Goal: Task Accomplishment & Management: Complete application form

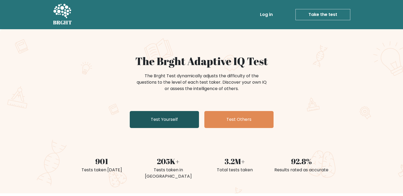
click at [173, 120] on link "Test Yourself" at bounding box center [164, 119] width 69 height 17
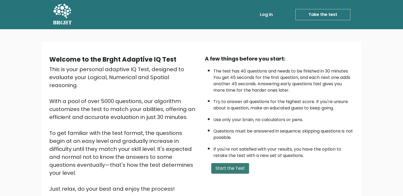
click at [225, 169] on button "Start the Test" at bounding box center [230, 168] width 38 height 11
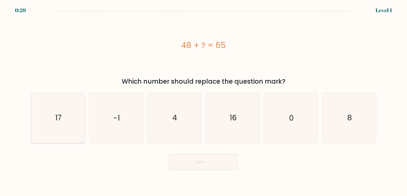
click at [59, 111] on icon "17" at bounding box center [58, 118] width 50 height 50
click at [203, 101] on input "a. 17" at bounding box center [203, 99] width 0 height 3
radio input "true"
click at [217, 169] on button "Next" at bounding box center [203, 162] width 69 height 17
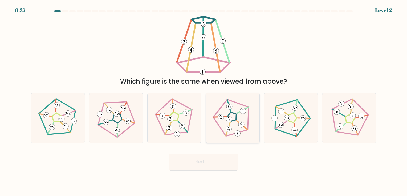
click at [234, 118] on icon at bounding box center [232, 118] width 40 height 40
click at [204, 101] on input "d." at bounding box center [203, 99] width 0 height 3
radio input "true"
click at [215, 160] on button "Next" at bounding box center [203, 162] width 69 height 17
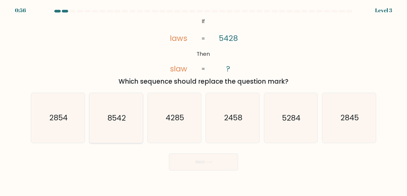
click at [104, 124] on icon "8542" at bounding box center [116, 118] width 50 height 50
click at [203, 101] on input "b. 8542" at bounding box center [203, 99] width 0 height 3
radio input "true"
click at [201, 158] on button "Next" at bounding box center [203, 162] width 69 height 17
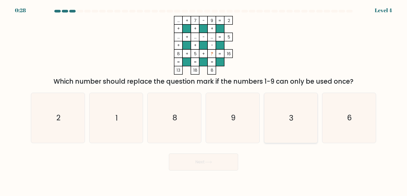
click at [285, 111] on icon "3" at bounding box center [291, 118] width 50 height 50
click at [204, 101] on input "e. 3" at bounding box center [203, 99] width 0 height 3
radio input "true"
drag, startPoint x: 212, startPoint y: 159, endPoint x: 205, endPoint y: 151, distance: 10.8
click at [210, 159] on button "Next" at bounding box center [203, 162] width 69 height 17
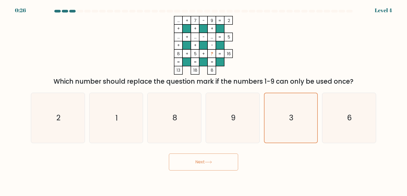
click at [206, 167] on button "Next" at bounding box center [203, 162] width 69 height 17
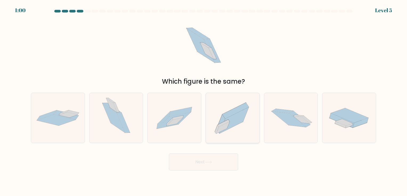
click at [219, 125] on icon at bounding box center [223, 123] width 12 height 7
click at [204, 101] on input "d." at bounding box center [203, 99] width 0 height 3
radio input "true"
click at [203, 160] on button "Next" at bounding box center [203, 162] width 69 height 17
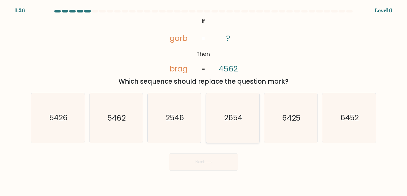
click at [237, 125] on icon "2654" at bounding box center [233, 118] width 50 height 50
click at [204, 101] on input "d. 2654" at bounding box center [203, 99] width 0 height 3
radio input "true"
click at [209, 161] on icon at bounding box center [208, 162] width 7 height 3
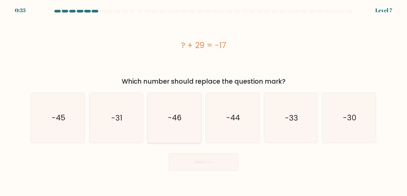
click at [163, 114] on icon "-46" at bounding box center [174, 118] width 50 height 50
click at [203, 101] on input "c. -46" at bounding box center [203, 99] width 0 height 3
radio input "true"
click at [220, 170] on button "Next" at bounding box center [203, 162] width 69 height 17
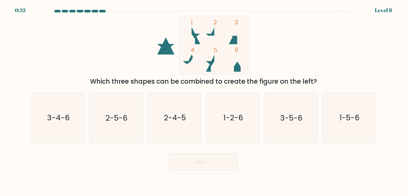
drag, startPoint x: 213, startPoint y: 29, endPoint x: 211, endPoint y: 32, distance: 4.2
click at [211, 32] on icon "1 2 3 4 5 6" at bounding box center [203, 45] width 143 height 59
click at [230, 121] on text "1-2-6" at bounding box center [233, 118] width 20 height 10
click at [204, 101] on input "d. 1-2-6" at bounding box center [203, 99] width 0 height 3
radio input "true"
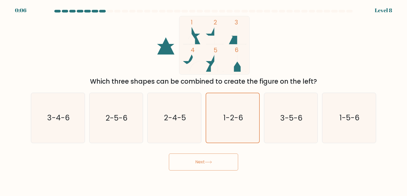
drag, startPoint x: 201, startPoint y: 171, endPoint x: 200, endPoint y: 167, distance: 4.1
click at [201, 170] on button "Next" at bounding box center [203, 162] width 69 height 17
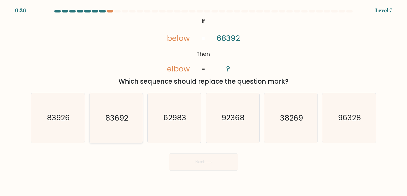
click at [134, 113] on icon "83692" at bounding box center [116, 118] width 50 height 50
click at [203, 101] on input "b. 83692" at bounding box center [203, 99] width 0 height 3
radio input "true"
click at [218, 163] on button "Next" at bounding box center [203, 162] width 69 height 17
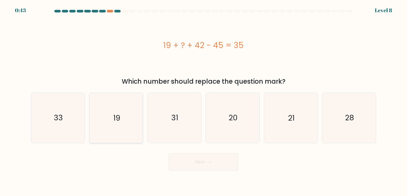
click at [114, 113] on text "19" at bounding box center [116, 118] width 7 height 10
click at [203, 101] on input "b. 19" at bounding box center [203, 99] width 0 height 3
radio input "true"
click at [208, 168] on button "Next" at bounding box center [203, 162] width 69 height 17
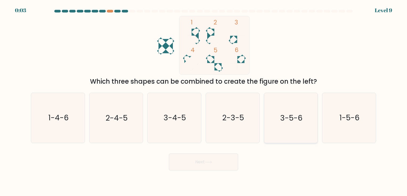
click at [278, 119] on icon "3-5-6" at bounding box center [291, 118] width 50 height 50
click at [204, 101] on input "e. 3-5-6" at bounding box center [203, 99] width 0 height 3
radio input "true"
click at [216, 154] on button "Next" at bounding box center [203, 162] width 69 height 17
click at [213, 157] on button "Next" at bounding box center [203, 162] width 69 height 17
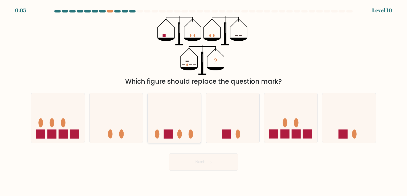
click at [183, 127] on icon at bounding box center [173, 118] width 53 height 44
click at [203, 101] on input "c." at bounding box center [203, 99] width 0 height 3
radio input "true"
click at [211, 162] on icon at bounding box center [208, 162] width 7 height 3
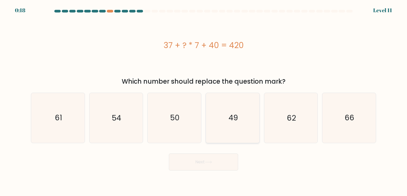
click at [226, 114] on icon "49" at bounding box center [233, 118] width 50 height 50
click at [204, 101] on input "d. 49" at bounding box center [203, 99] width 0 height 3
radio input "true"
click at [206, 161] on icon at bounding box center [208, 162] width 7 height 3
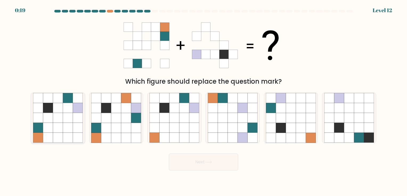
click at [78, 104] on icon at bounding box center [78, 108] width 10 height 10
click at [203, 101] on input "a." at bounding box center [203, 99] width 0 height 3
radio input "true"
click at [216, 169] on button "Next" at bounding box center [203, 162] width 69 height 17
click at [208, 156] on button "Next" at bounding box center [203, 162] width 69 height 17
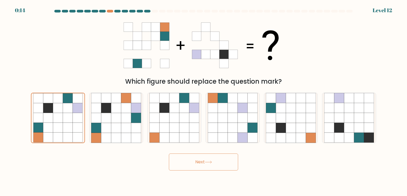
click at [208, 159] on button "Next" at bounding box center [203, 162] width 69 height 17
click at [204, 161] on button "Next" at bounding box center [203, 162] width 69 height 17
click at [56, 107] on icon at bounding box center [58, 109] width 10 height 10
click at [203, 101] on input "a." at bounding box center [203, 99] width 0 height 3
click at [211, 162] on icon at bounding box center [208, 162] width 6 height 2
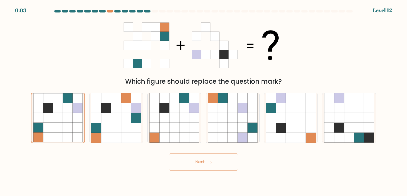
click at [203, 162] on button "Next" at bounding box center [203, 162] width 69 height 17
click at [203, 159] on button "Next" at bounding box center [203, 162] width 69 height 17
click at [111, 108] on icon at bounding box center [116, 108] width 10 height 10
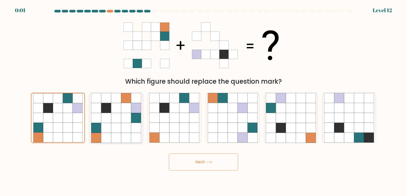
click at [203, 101] on input "b." at bounding box center [203, 99] width 0 height 3
radio input "true"
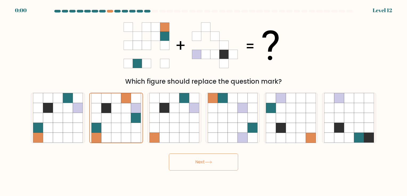
click at [85, 119] on div "a." at bounding box center [58, 118] width 58 height 50
click at [80, 119] on icon at bounding box center [78, 118] width 10 height 10
click at [203, 101] on input "a." at bounding box center [203, 99] width 0 height 3
radio input "true"
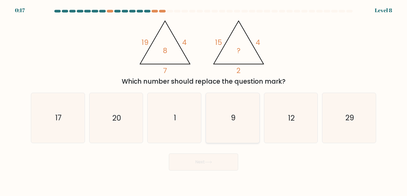
click at [242, 117] on icon "9" at bounding box center [233, 118] width 50 height 50
click at [204, 101] on input "d. 9" at bounding box center [203, 99] width 0 height 3
radio input "true"
click at [200, 164] on button "Next" at bounding box center [203, 162] width 69 height 17
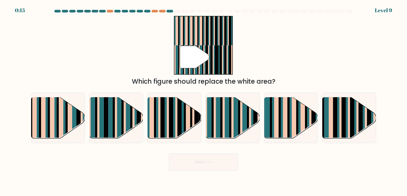
click at [204, 163] on button "Next" at bounding box center [203, 162] width 69 height 17
click at [263, 90] on div "a. b. c. d." at bounding box center [203, 116] width 349 height 55
click at [355, 118] on rect at bounding box center [355, 122] width 2 height 53
click at [204, 101] on input "f." at bounding box center [203, 99] width 0 height 3
radio input "true"
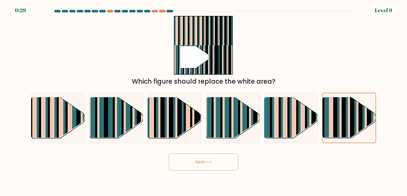
click at [195, 169] on button "Next" at bounding box center [203, 162] width 69 height 17
click at [200, 162] on button "Next" at bounding box center [203, 162] width 69 height 17
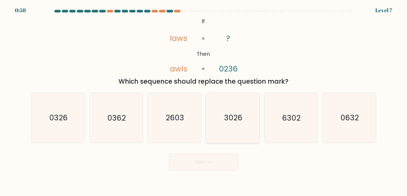
click at [221, 122] on icon "3026" at bounding box center [233, 118] width 50 height 50
click at [204, 101] on input "d. 3026" at bounding box center [203, 99] width 0 height 3
radio input "true"
click at [199, 156] on button "Next" at bounding box center [203, 162] width 69 height 17
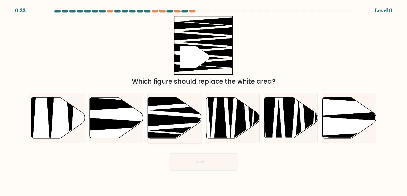
click at [169, 112] on icon at bounding box center [174, 117] width 53 height 41
click at [203, 101] on input "c." at bounding box center [203, 99] width 0 height 3
radio input "true"
click at [192, 158] on button "Next" at bounding box center [203, 162] width 69 height 17
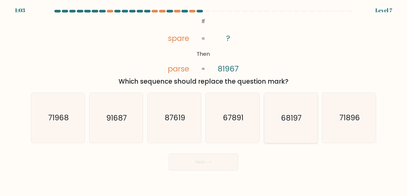
click at [294, 123] on text "68197" at bounding box center [291, 118] width 20 height 10
click at [204, 101] on input "e. 68197" at bounding box center [203, 99] width 0 height 3
radio input "true"
click at [195, 160] on button "Next" at bounding box center [203, 162] width 69 height 17
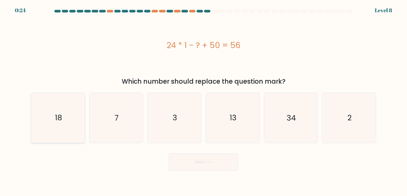
click at [65, 106] on icon "18" at bounding box center [58, 118] width 50 height 50
click at [203, 101] on input "a. 18" at bounding box center [203, 99] width 0 height 3
radio input "true"
click at [209, 166] on button "Next" at bounding box center [203, 162] width 69 height 17
click at [203, 159] on button "Next" at bounding box center [203, 162] width 69 height 17
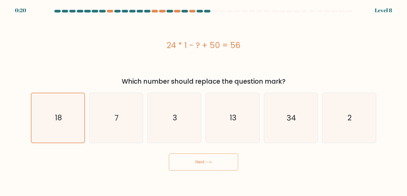
click at [202, 163] on button "Next" at bounding box center [203, 162] width 69 height 17
drag, startPoint x: 225, startPoint y: 157, endPoint x: 220, endPoint y: 158, distance: 4.6
click at [224, 158] on button "Next" at bounding box center [203, 162] width 69 height 17
click at [214, 162] on button "Next" at bounding box center [203, 162] width 69 height 17
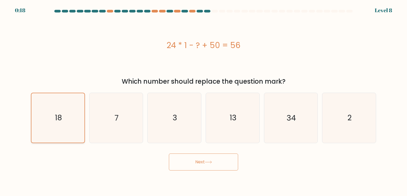
click at [56, 125] on icon "18" at bounding box center [57, 117] width 49 height 49
click at [203, 101] on input "a. 18" at bounding box center [203, 99] width 0 height 3
click at [56, 125] on icon "18" at bounding box center [57, 117] width 49 height 49
click at [203, 101] on input "a. 18" at bounding box center [203, 99] width 0 height 3
drag, startPoint x: 56, startPoint y: 125, endPoint x: 66, endPoint y: 143, distance: 20.6
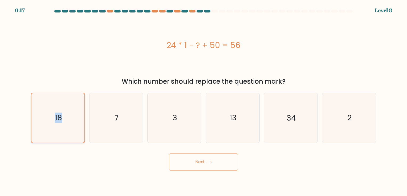
click at [66, 143] on div "18" at bounding box center [58, 118] width 54 height 50
click at [203, 101] on input "a. 18" at bounding box center [203, 99] width 0 height 3
click at [75, 131] on icon "18" at bounding box center [57, 117] width 49 height 49
click at [203, 101] on input "a. 18" at bounding box center [203, 99] width 0 height 3
click at [212, 169] on button "Next" at bounding box center [203, 162] width 69 height 17
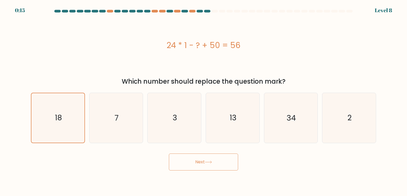
click at [214, 165] on button "Next" at bounding box center [203, 162] width 69 height 17
drag, startPoint x: 214, startPoint y: 165, endPoint x: 204, endPoint y: 161, distance: 10.7
click at [214, 165] on button "Next" at bounding box center [203, 162] width 69 height 17
click at [203, 162] on button "Next" at bounding box center [203, 162] width 69 height 17
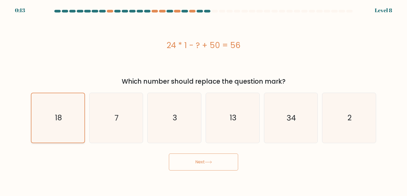
click at [51, 125] on icon "18" at bounding box center [57, 117] width 49 height 49
click at [203, 101] on input "a. 18" at bounding box center [203, 99] width 0 height 3
click at [216, 165] on button "Next" at bounding box center [203, 162] width 69 height 17
click at [214, 164] on button "Next" at bounding box center [203, 162] width 69 height 17
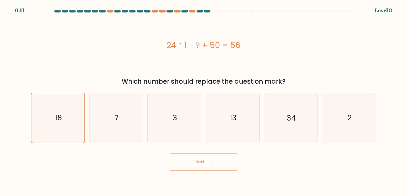
click at [214, 164] on button "Next" at bounding box center [203, 162] width 69 height 17
drag, startPoint x: 112, startPoint y: 117, endPoint x: 98, endPoint y: 112, distance: 14.4
click at [112, 117] on icon "7" at bounding box center [116, 118] width 50 height 50
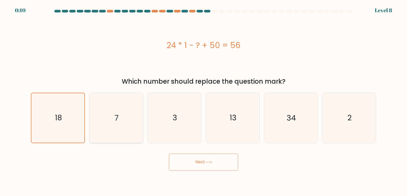
click at [203, 101] on input "b. 7" at bounding box center [203, 99] width 0 height 3
radio input "true"
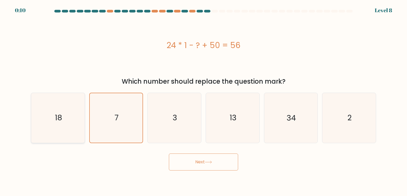
drag, startPoint x: 75, startPoint y: 121, endPoint x: 71, endPoint y: 126, distance: 6.9
click at [74, 122] on icon "18" at bounding box center [58, 118] width 50 height 50
click at [203, 101] on input "a. 18" at bounding box center [203, 99] width 0 height 3
radio input "true"
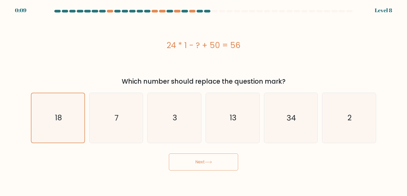
click at [228, 168] on button "Next" at bounding box center [203, 162] width 69 height 17
click at [227, 167] on button "Next" at bounding box center [203, 162] width 69 height 17
click at [226, 166] on button "Next" at bounding box center [203, 162] width 69 height 17
click at [193, 162] on button "Next" at bounding box center [203, 162] width 69 height 17
click at [220, 161] on button "Next" at bounding box center [203, 162] width 69 height 17
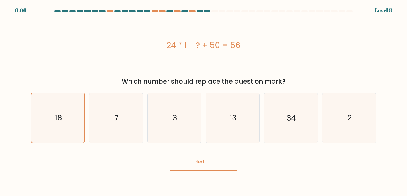
click at [220, 161] on button "Next" at bounding box center [203, 162] width 69 height 17
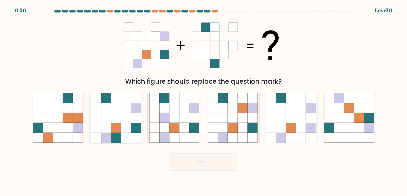
click at [124, 117] on icon at bounding box center [126, 118] width 10 height 10
click at [203, 101] on input "b." at bounding box center [203, 99] width 0 height 3
radio input "true"
click at [228, 163] on button "Next" at bounding box center [203, 162] width 69 height 17
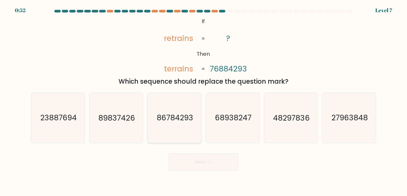
click at [165, 112] on icon "86784293" at bounding box center [174, 118] width 50 height 50
click at [203, 101] on input "c. 86784293" at bounding box center [203, 99] width 0 height 3
radio input "true"
click at [214, 164] on button "Next" at bounding box center [203, 162] width 69 height 17
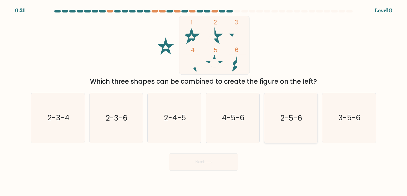
click at [284, 103] on icon "2-5-6" at bounding box center [291, 118] width 50 height 50
click at [204, 101] on input "e. 2-5-6" at bounding box center [203, 99] width 0 height 3
radio input "true"
click at [208, 158] on button "Next" at bounding box center [203, 162] width 69 height 17
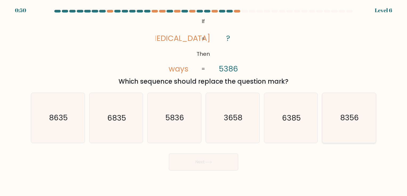
click at [354, 121] on text "8356" at bounding box center [349, 118] width 19 height 10
click at [204, 101] on input "f. 8356" at bounding box center [203, 99] width 0 height 3
radio input "true"
click at [221, 163] on button "Next" at bounding box center [203, 162] width 69 height 17
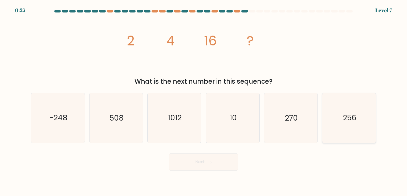
click at [368, 122] on icon "256" at bounding box center [349, 118] width 50 height 50
click at [204, 101] on input "f. 256" at bounding box center [203, 99] width 0 height 3
radio input "true"
click at [197, 158] on button "Next" at bounding box center [203, 162] width 69 height 17
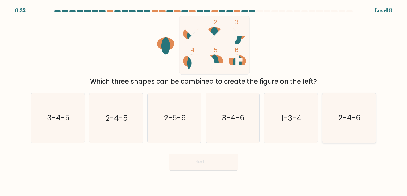
click at [340, 107] on icon "2-4-6" at bounding box center [349, 118] width 50 height 50
click at [204, 101] on input "f. 2-4-6" at bounding box center [203, 99] width 0 height 3
radio input "true"
click at [208, 164] on button "Next" at bounding box center [203, 162] width 69 height 17
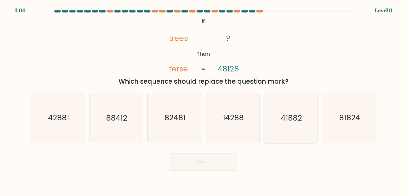
click at [301, 126] on icon "41882" at bounding box center [291, 118] width 50 height 50
click at [204, 101] on input "e. 41882" at bounding box center [203, 99] width 0 height 3
radio input "true"
click at [205, 164] on button "Next" at bounding box center [203, 162] width 69 height 17
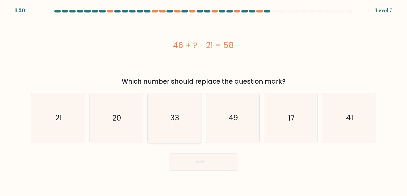
click at [189, 135] on icon "33" at bounding box center [174, 118] width 50 height 50
click at [203, 101] on input "c. 33" at bounding box center [203, 99] width 0 height 3
radio input "true"
click at [196, 161] on button "Next" at bounding box center [203, 162] width 69 height 17
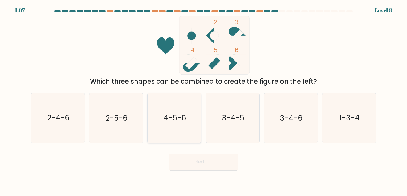
click at [178, 112] on icon "4-5-6" at bounding box center [174, 118] width 50 height 50
click at [203, 101] on input "c. 4-5-6" at bounding box center [203, 99] width 0 height 3
radio input "true"
click at [184, 164] on button "Next" at bounding box center [203, 162] width 69 height 17
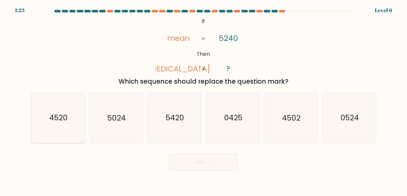
click at [67, 111] on icon "4520" at bounding box center [58, 118] width 50 height 50
click at [203, 101] on input "a. 4520" at bounding box center [203, 99] width 0 height 3
radio input "true"
click at [208, 159] on button "Next" at bounding box center [203, 162] width 69 height 17
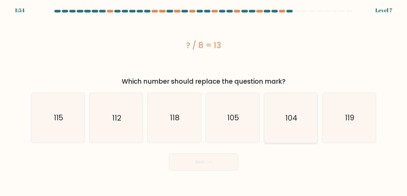
click at [282, 109] on icon "104" at bounding box center [291, 118] width 50 height 50
click at [204, 101] on input "e. 104" at bounding box center [203, 99] width 0 height 3
radio input "true"
click at [204, 165] on button "Next" at bounding box center [203, 162] width 69 height 17
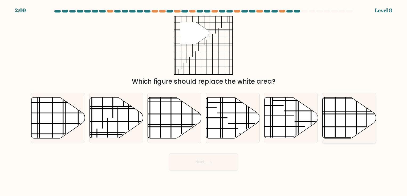
click at [338, 121] on icon at bounding box center [348, 117] width 53 height 41
click at [204, 101] on input "f." at bounding box center [203, 99] width 0 height 3
radio input "true"
click at [208, 166] on button "Next" at bounding box center [203, 162] width 69 height 17
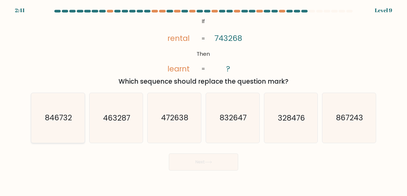
click at [62, 124] on icon "846732" at bounding box center [58, 118] width 50 height 50
click at [203, 101] on input "a. 846732" at bounding box center [203, 99] width 0 height 3
radio input "true"
click at [221, 163] on button "Next" at bounding box center [203, 162] width 69 height 17
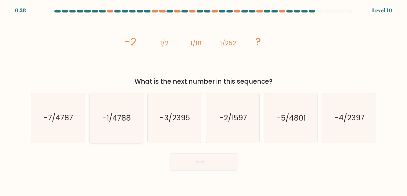
click at [107, 119] on text "-1/4788" at bounding box center [116, 118] width 28 height 10
click at [203, 101] on input "b. -1/4788" at bounding box center [203, 99] width 0 height 3
radio input "true"
click at [189, 157] on button "Next" at bounding box center [203, 162] width 69 height 17
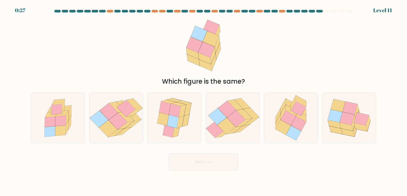
click at [201, 160] on button "Next" at bounding box center [203, 162] width 69 height 17
click at [260, 74] on div "Which figure is the same?" at bounding box center [203, 51] width 351 height 71
click at [219, 112] on icon at bounding box center [217, 116] width 18 height 16
click at [204, 101] on input "d." at bounding box center [203, 99] width 0 height 3
radio input "true"
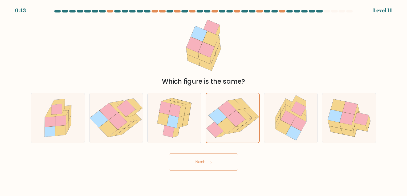
click at [208, 164] on icon at bounding box center [208, 162] width 7 height 3
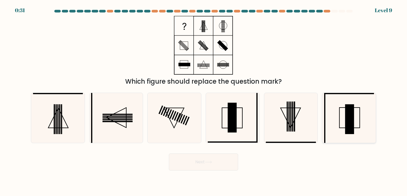
click at [347, 119] on rect at bounding box center [349, 120] width 9 height 30
click at [204, 101] on input "f." at bounding box center [203, 99] width 0 height 3
radio input "true"
click at [214, 163] on button "Next" at bounding box center [203, 162] width 69 height 17
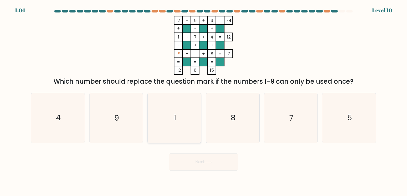
click at [168, 116] on icon "1" at bounding box center [174, 118] width 50 height 50
click at [203, 101] on input "c. 1" at bounding box center [203, 99] width 0 height 3
radio input "true"
click at [200, 160] on button "Next" at bounding box center [203, 162] width 69 height 17
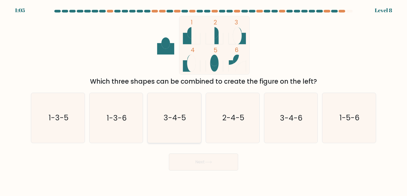
click at [175, 119] on text "3-4-5" at bounding box center [175, 118] width 22 height 10
click at [203, 101] on input "c. 3-4-5" at bounding box center [203, 99] width 0 height 3
radio input "true"
click at [203, 159] on button "Next" at bounding box center [203, 162] width 69 height 17
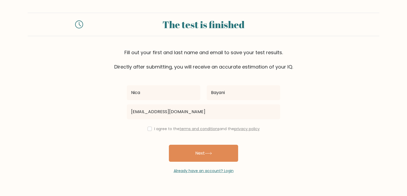
click at [148, 129] on input "checkbox" at bounding box center [149, 129] width 4 height 4
checkbox input "true"
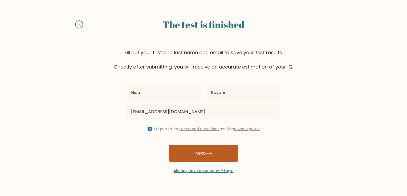
click at [193, 152] on button "Next" at bounding box center [203, 153] width 69 height 17
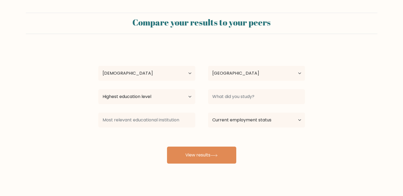
select select "25_34"
select select "PH"
select select "bachelors_degree"
click at [98, 89] on select "Highest education level No schooling Primary Lower Secondary Upper Secondary Oc…" at bounding box center [146, 96] width 97 height 15
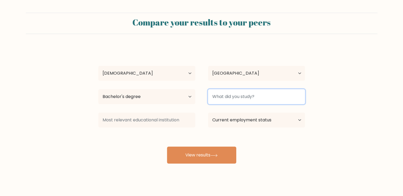
click at [250, 96] on input at bounding box center [256, 96] width 97 height 15
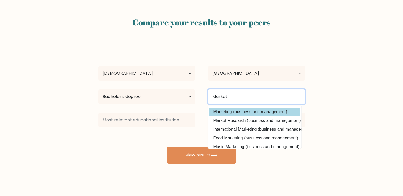
type input "Market"
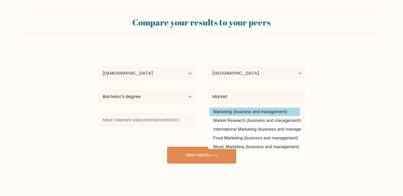
click at [253, 113] on div "[PERSON_NAME] Age Under [DEMOGRAPHIC_DATA] [DEMOGRAPHIC_DATA] [DEMOGRAPHIC_DATA…" at bounding box center [201, 105] width 213 height 117
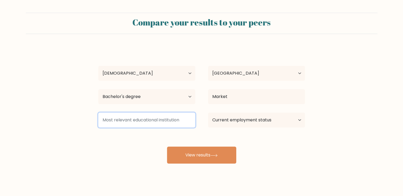
click at [165, 120] on input at bounding box center [146, 120] width 97 height 15
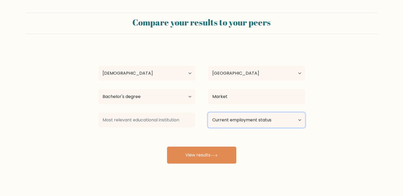
click at [279, 119] on select "Current employment status Employed Student Retired Other / prefer not to answer" at bounding box center [256, 120] width 97 height 15
select select "employed"
click at [208, 113] on select "Current employment status Employed Student Retired Other / prefer not to answer" at bounding box center [256, 120] width 97 height 15
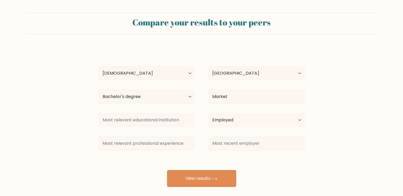
click at [193, 157] on div "[PERSON_NAME] Age Under [DEMOGRAPHIC_DATA] [DEMOGRAPHIC_DATA] [DEMOGRAPHIC_DATA…" at bounding box center [201, 117] width 213 height 140
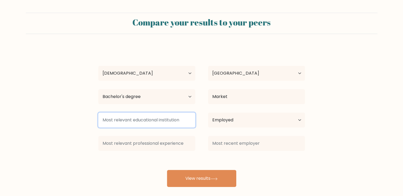
click at [163, 125] on input at bounding box center [146, 120] width 97 height 15
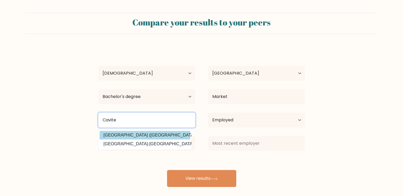
type input "Cavite"
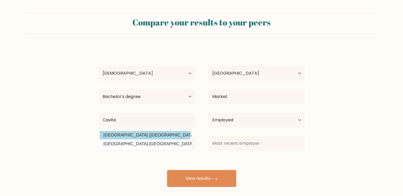
click at [156, 135] on div "[PERSON_NAME] Age Under [DEMOGRAPHIC_DATA] [DEMOGRAPHIC_DATA] [DEMOGRAPHIC_DATA…" at bounding box center [201, 117] width 213 height 140
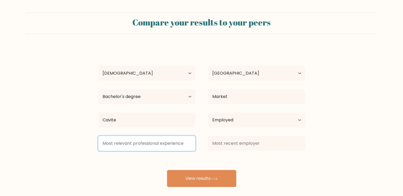
click at [153, 143] on input at bounding box center [146, 143] width 97 height 15
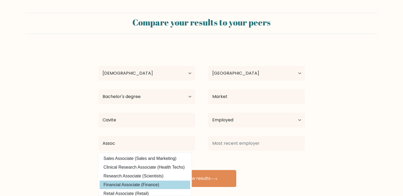
click at [132, 186] on div "[PERSON_NAME] Age Under [DEMOGRAPHIC_DATA] [DEMOGRAPHIC_DATA] [DEMOGRAPHIC_DATA…" at bounding box center [201, 117] width 213 height 140
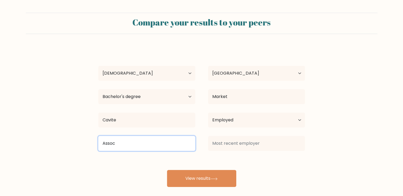
click at [169, 140] on input "Assoc" at bounding box center [146, 143] width 97 height 15
drag, startPoint x: 167, startPoint y: 141, endPoint x: 76, endPoint y: 140, distance: 91.3
click at [76, 140] on form "Compare your results to your peers [PERSON_NAME] Age Under [DEMOGRAPHIC_DATA] […" at bounding box center [201, 100] width 403 height 175
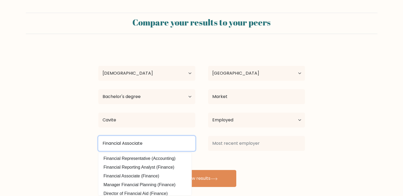
click at [161, 139] on input "Financial Associate" at bounding box center [146, 143] width 97 height 15
type input "Financial Associate"
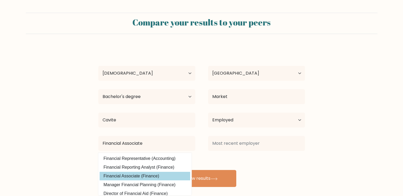
click at [142, 175] on div "Nica Bayani Age Under 18 years old 18-24 years old 25-34 years old 35-44 years …" at bounding box center [201, 117] width 213 height 140
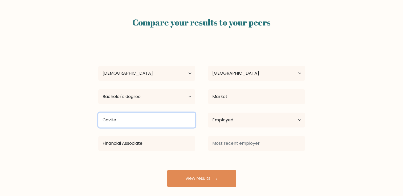
click at [142, 123] on input "Cavite" at bounding box center [146, 120] width 97 height 15
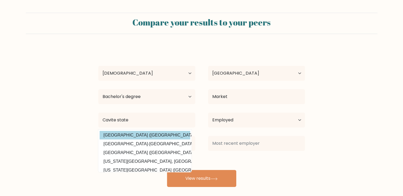
click at [144, 133] on div "Nica Bayani Age Under 18 years old 18-24 years old 25-34 years old 35-44 years …" at bounding box center [201, 117] width 213 height 140
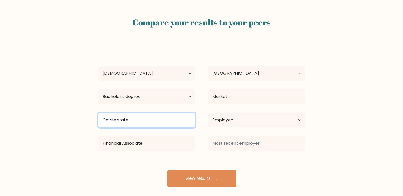
click at [147, 123] on input "Cavite state" at bounding box center [146, 120] width 97 height 15
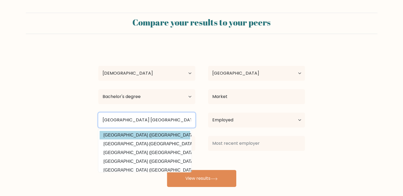
type input "Cavite State University Philippines"
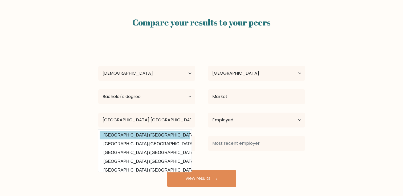
click at [157, 138] on div "Nica Bayani Age Under 18 years old 18-24 years old 25-34 years old 35-44 years …" at bounding box center [201, 117] width 213 height 140
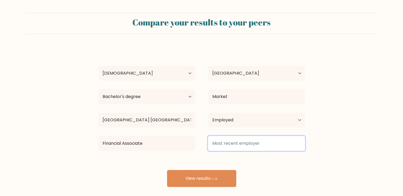
click at [251, 144] on input at bounding box center [256, 143] width 97 height 15
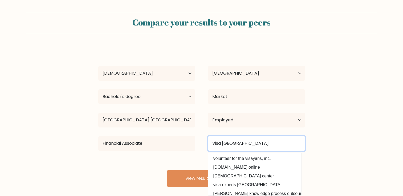
type input "Visa Philippines"
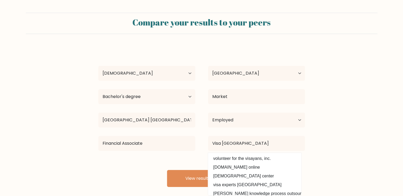
click at [340, 140] on form "Compare your results to your peers Nica Bayani Age Under 18 years old 18-24 yea…" at bounding box center [201, 100] width 403 height 175
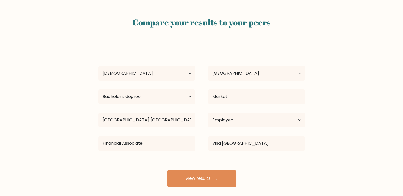
scroll to position [5, 0]
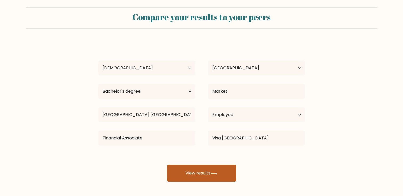
click at [196, 171] on button "View results" at bounding box center [201, 173] width 69 height 17
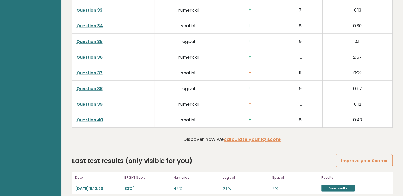
scroll to position [1361, 0]
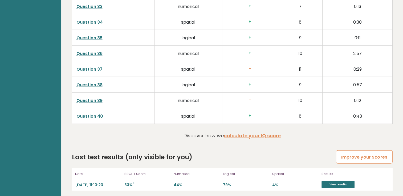
click at [358, 156] on link "Improve your Scores" at bounding box center [364, 158] width 56 height 14
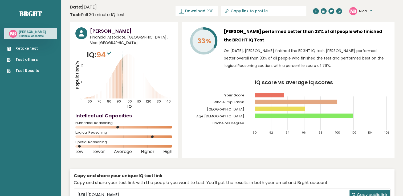
scroll to position [106, 0]
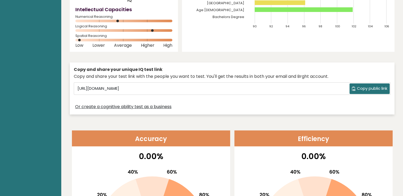
click at [378, 88] on span "Copy public link" at bounding box center [372, 89] width 30 height 6
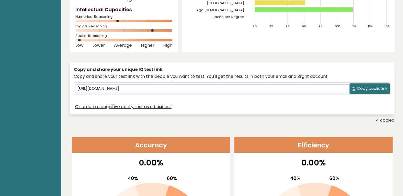
click at [237, 85] on input "https://brght.org/share/cx1r0phx/?brght-intelligence-test" at bounding box center [212, 89] width 274 height 8
drag, startPoint x: 226, startPoint y: 89, endPoint x: -1, endPoint y: 71, distance: 227.4
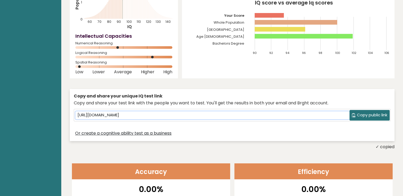
scroll to position [0, 0]
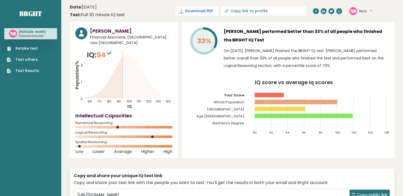
click at [213, 11] on span "Download PDF" at bounding box center [199, 11] width 28 height 6
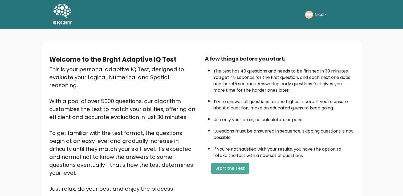
scroll to position [47, 0]
